Goal: Task Accomplishment & Management: Manage account settings

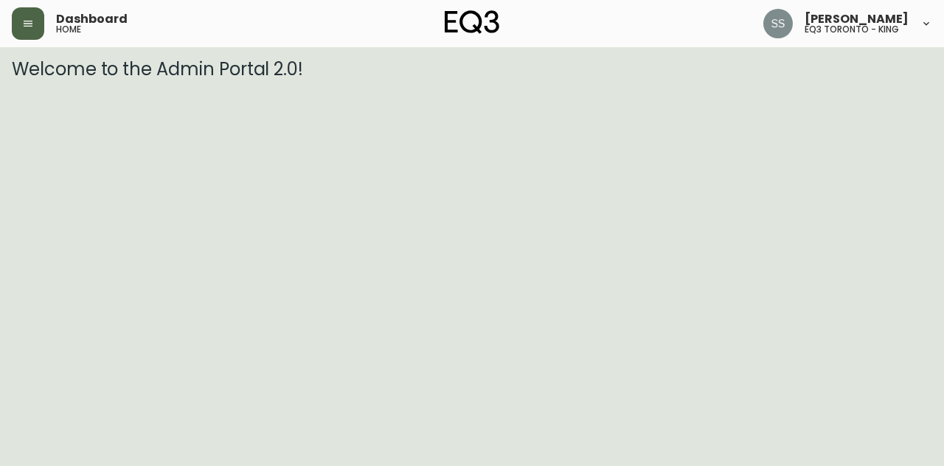
click at [23, 21] on icon "button" at bounding box center [28, 24] width 12 height 12
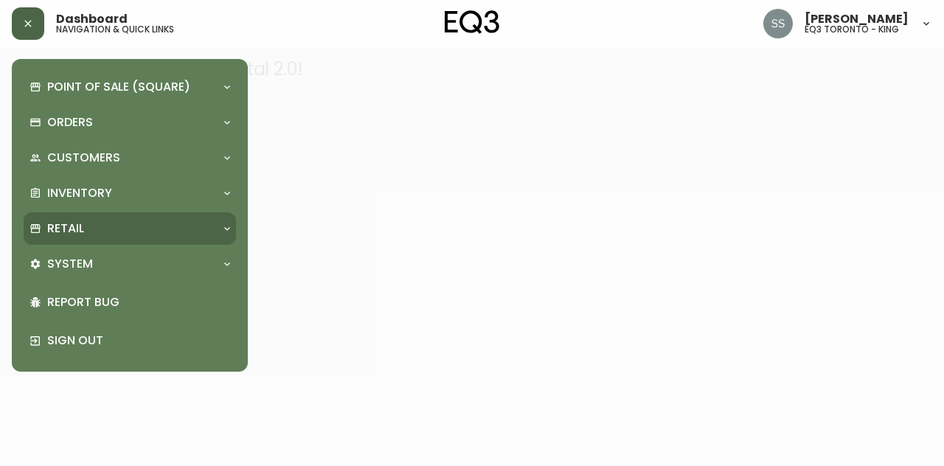
click at [99, 231] on div "Retail" at bounding box center [122, 228] width 186 height 16
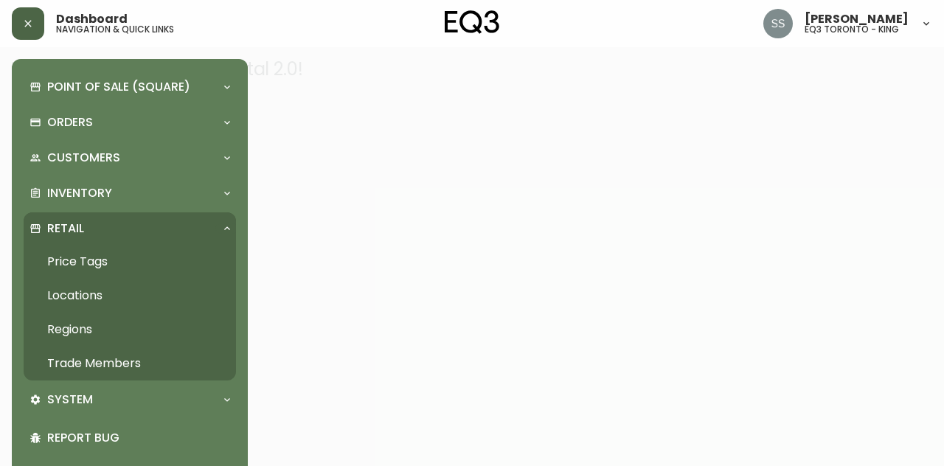
click at [121, 352] on link "Trade Members" at bounding box center [130, 364] width 212 height 34
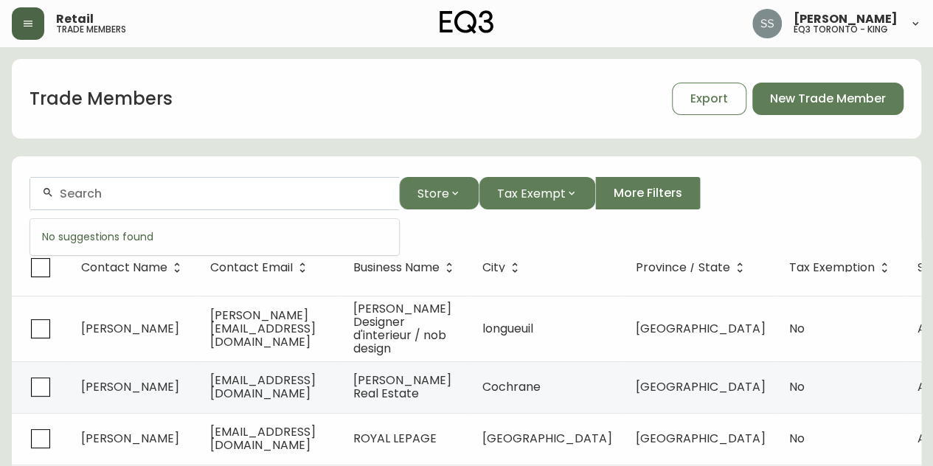
click at [273, 200] on input "text" at bounding box center [223, 194] width 327 height 14
paste input "<lily@atenciostudio.com>"
click at [66, 198] on input "<lily@atenciostudio.com" at bounding box center [223, 194] width 327 height 14
click at [262, 204] on div "lily@atenciostudio.com" at bounding box center [214, 193] width 369 height 33
drag, startPoint x: 252, startPoint y: 197, endPoint x: 0, endPoint y: 179, distance: 252.8
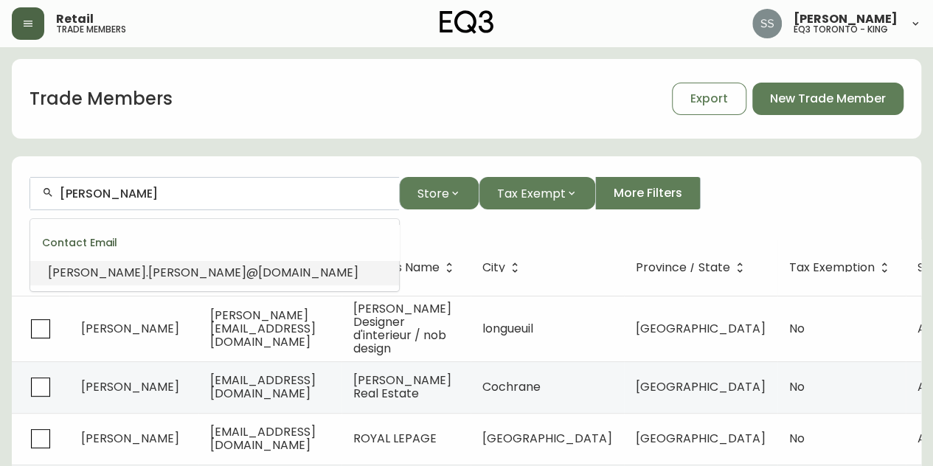
click at [246, 273] on span "@gmail.com" at bounding box center [302, 272] width 112 height 17
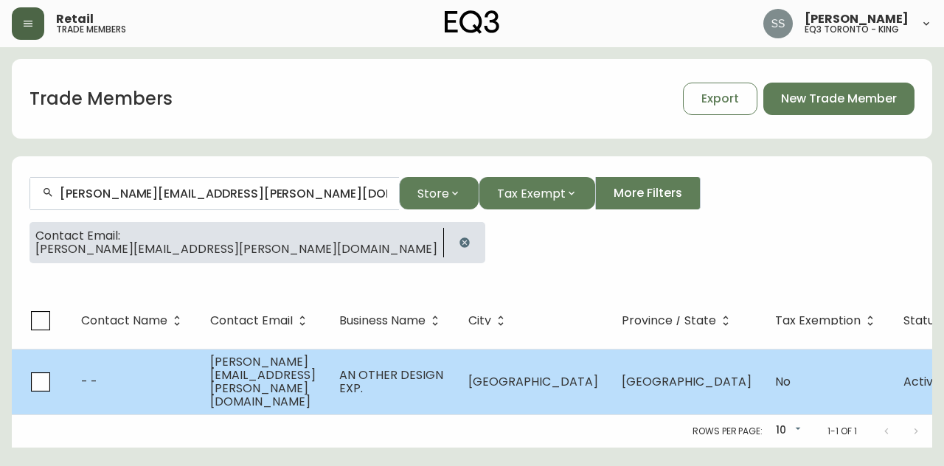
type input "liliana.atencio@gmail.com"
click at [456, 378] on td "AN OTHER DESIGN EXP." at bounding box center [391, 382] width 129 height 66
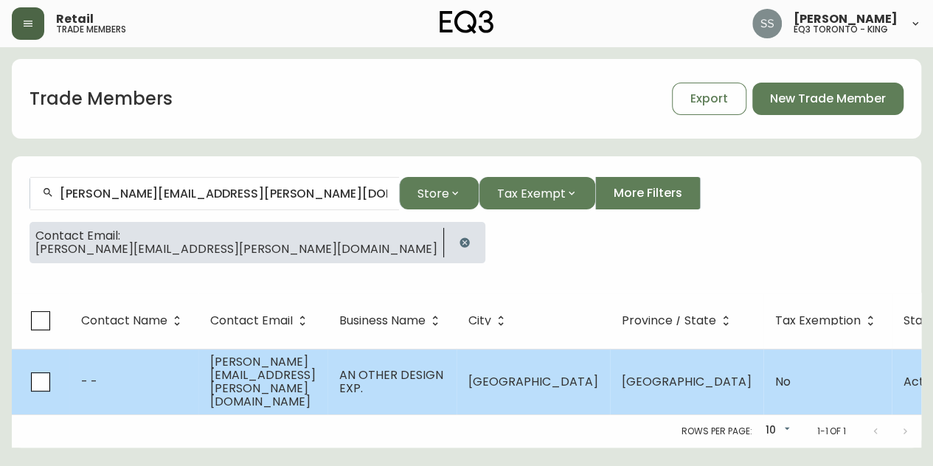
select select "ON"
select select "CA"
select select "CA_EN"
select select "Other"
select select "false"
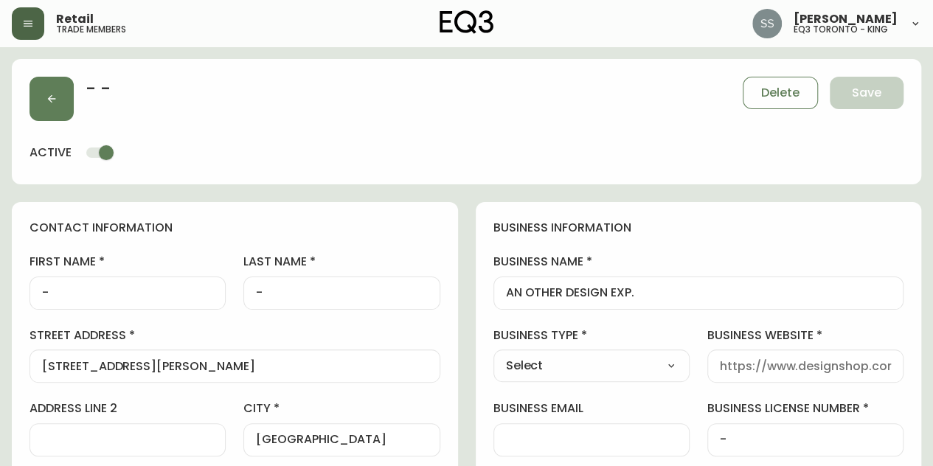
type input "EQ3 Toronto - King"
select select "cjw10z96r007p6gs0hn5531do"
